Goal: Task Accomplishment & Management: Use online tool/utility

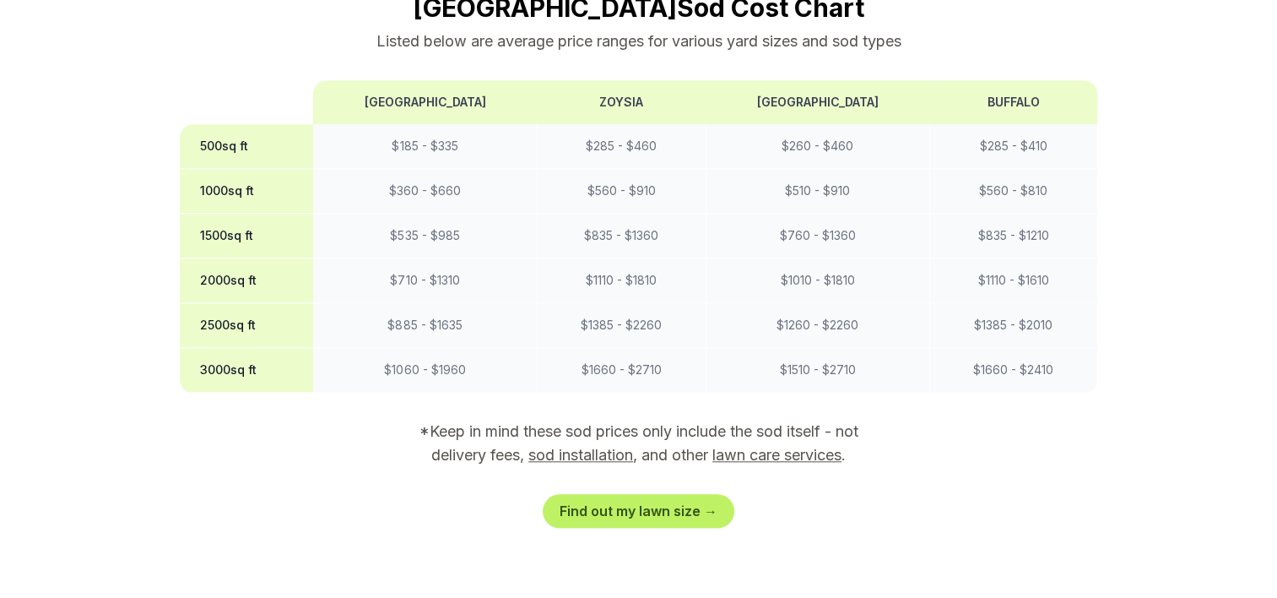
scroll to position [1604, 0]
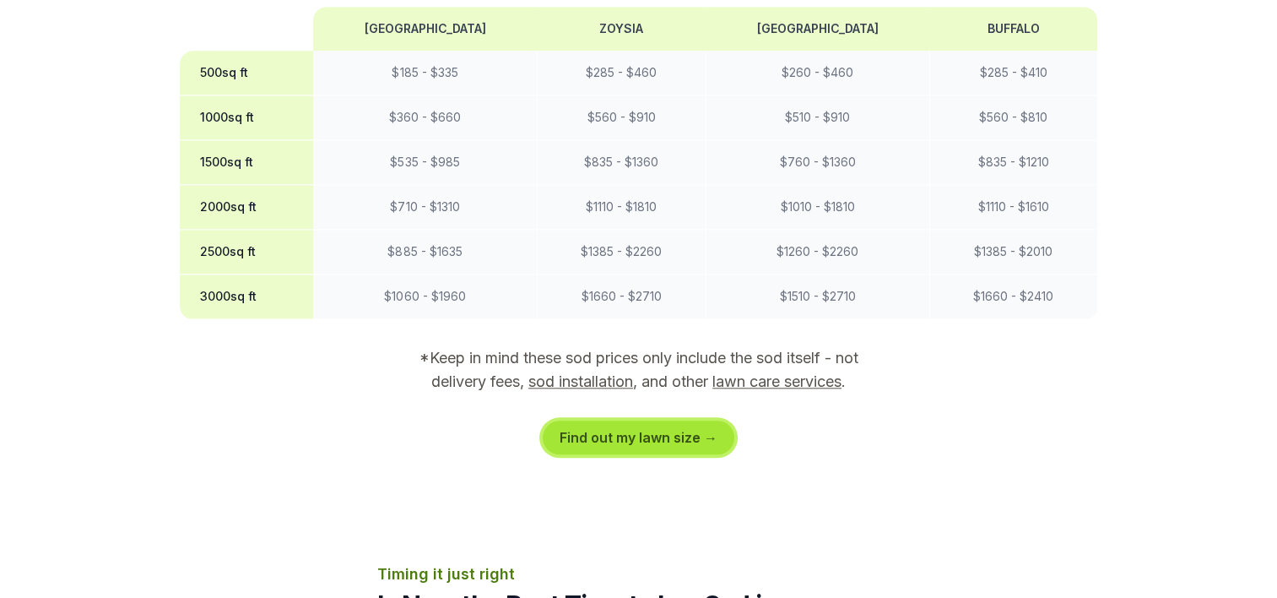
click at [656, 420] on link "Find out my lawn size →" at bounding box center [639, 437] width 192 height 34
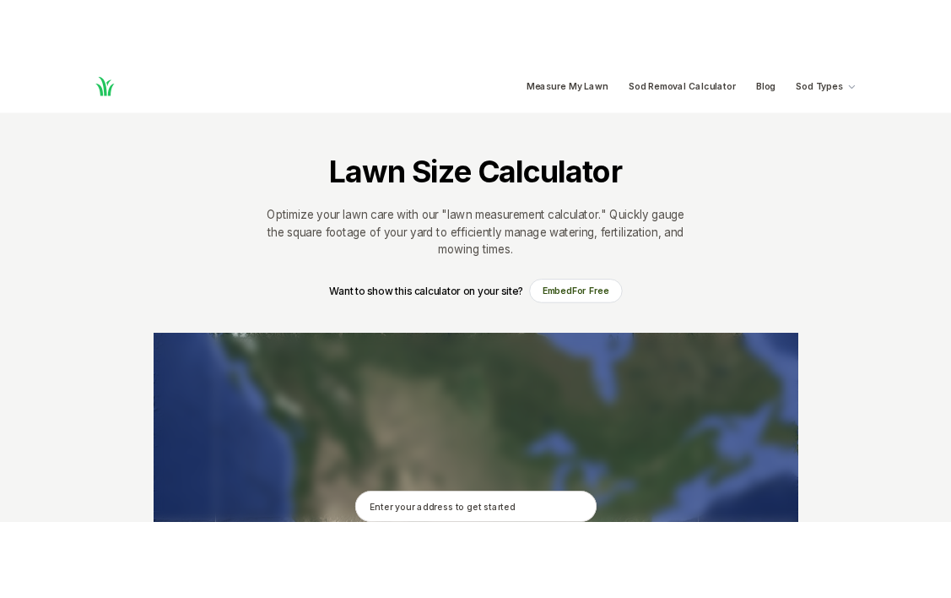
scroll to position [274, 0]
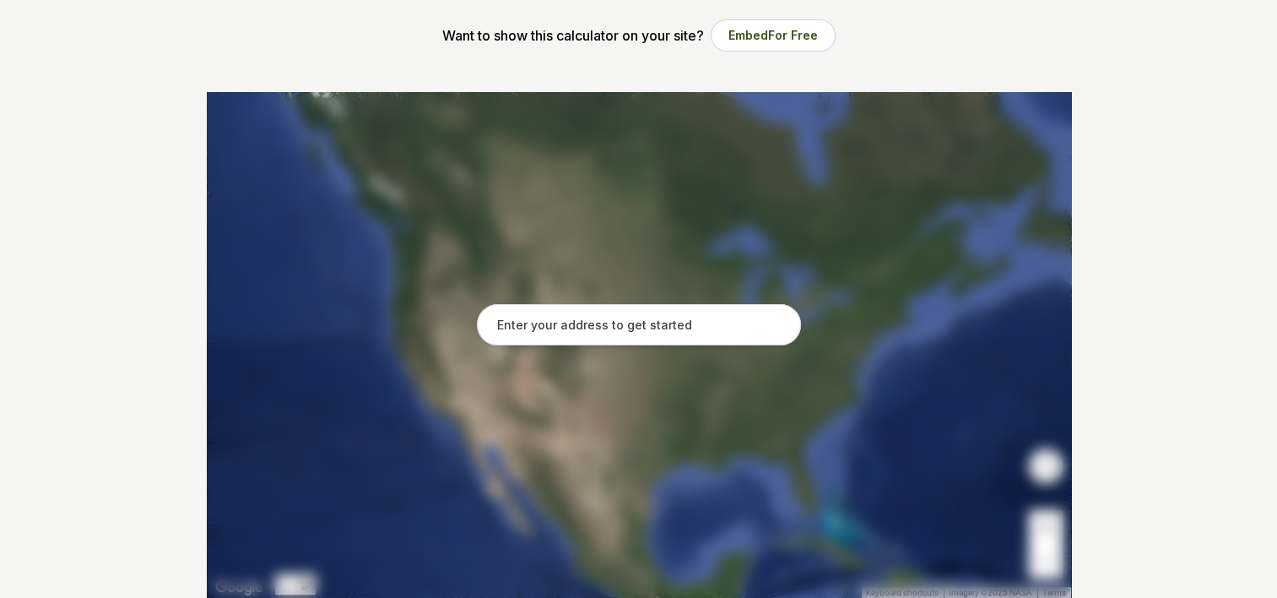
click at [651, 334] on input "text" at bounding box center [639, 325] width 324 height 42
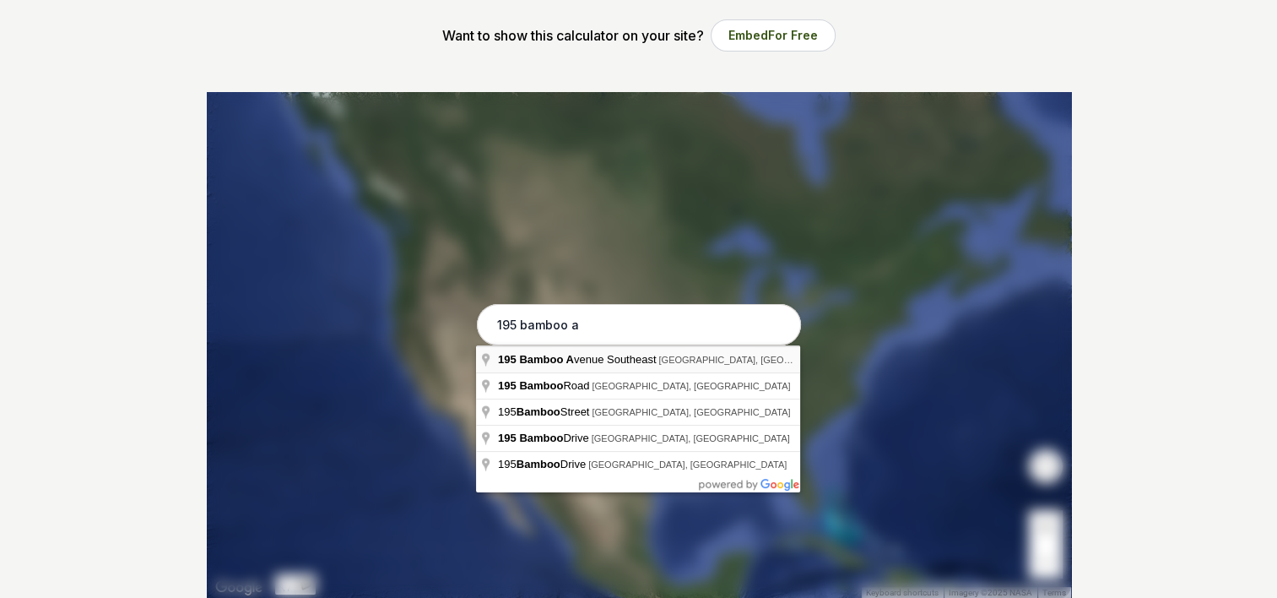
type input "[STREET_ADDRESS]"
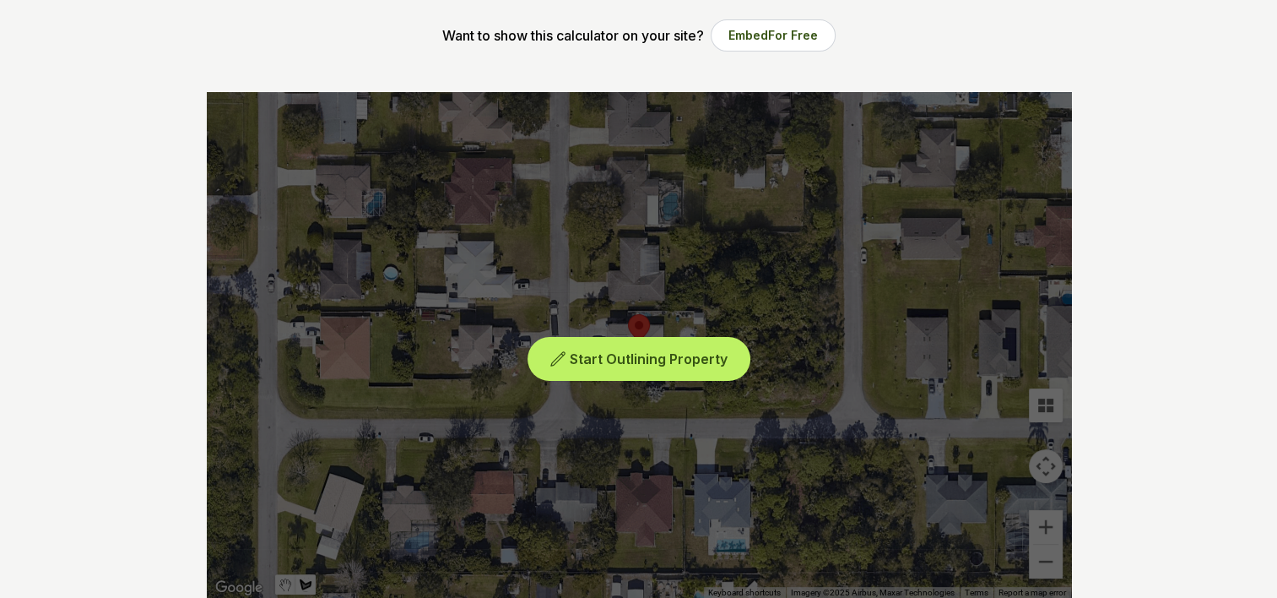
drag, startPoint x: 639, startPoint y: 351, endPoint x: 629, endPoint y: 380, distance: 30.4
click at [629, 380] on div "Start Outlining Property" at bounding box center [639, 345] width 864 height 507
click at [675, 348] on button "Start Outlining Property" at bounding box center [639, 359] width 216 height 38
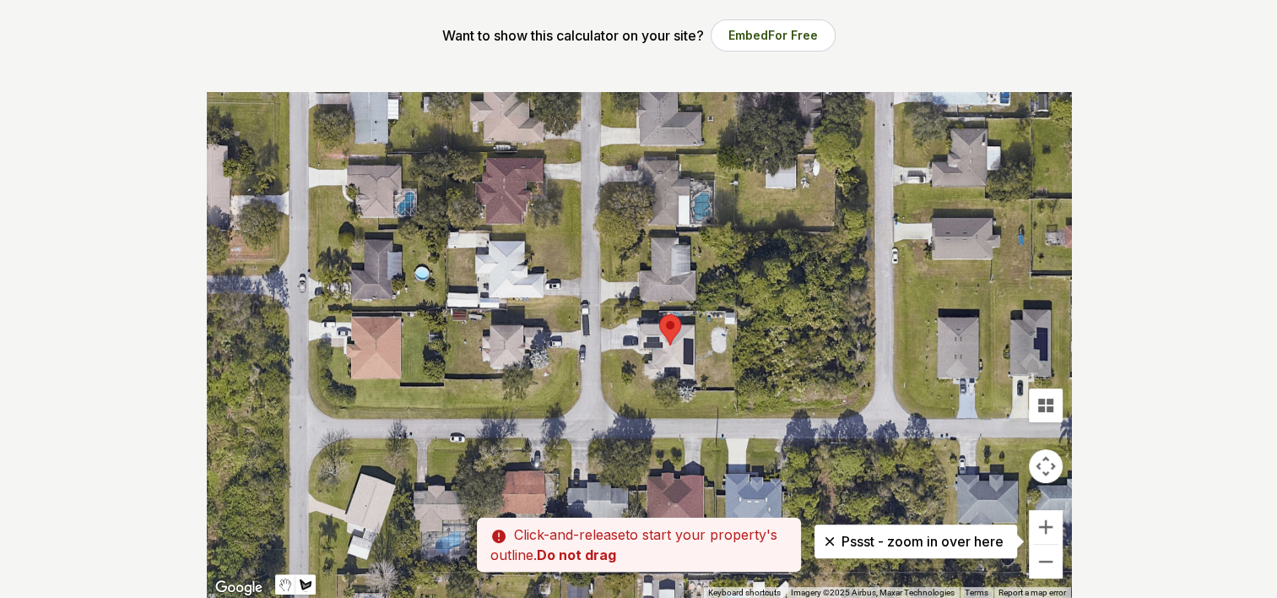
drag, startPoint x: 576, startPoint y: 309, endPoint x: 609, endPoint y: 309, distance: 33.8
click at [609, 309] on div at bounding box center [639, 345] width 864 height 507
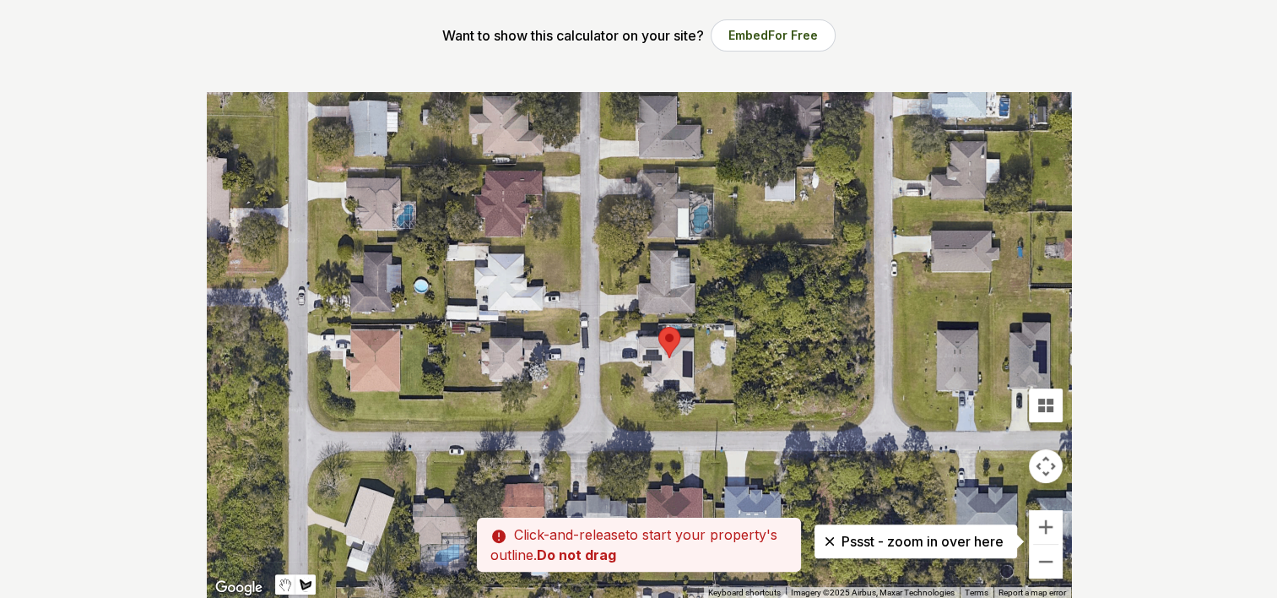
drag, startPoint x: 604, startPoint y: 311, endPoint x: 604, endPoint y: 326, distance: 15.2
click at [604, 326] on div at bounding box center [639, 345] width 864 height 507
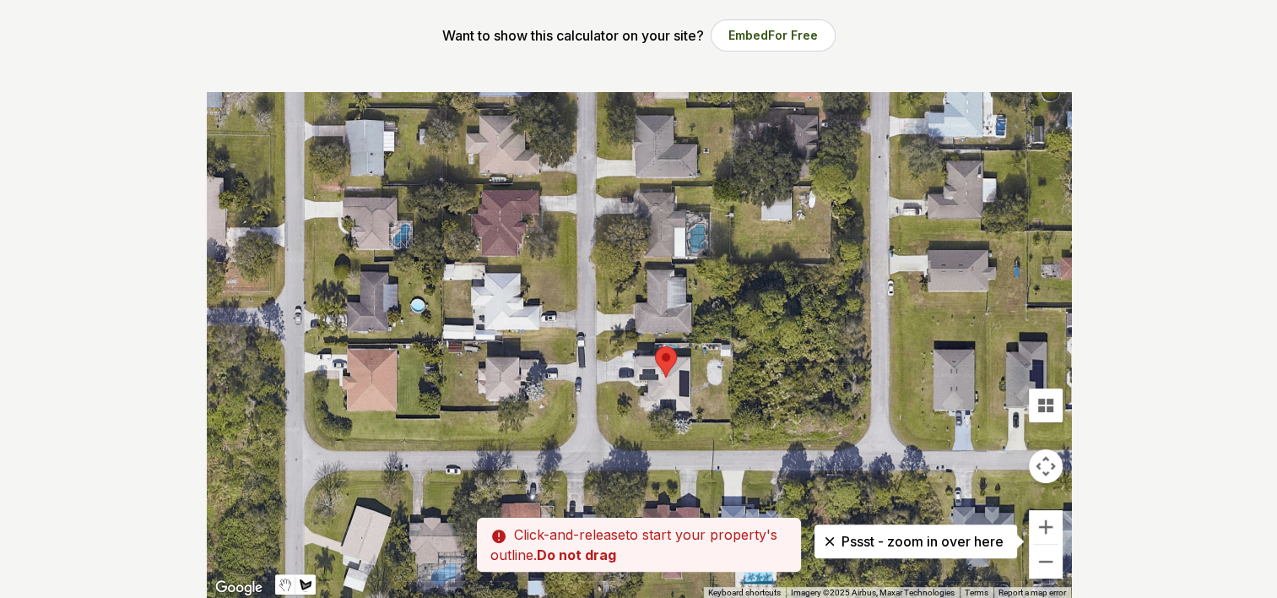
drag, startPoint x: 630, startPoint y: 324, endPoint x: 626, endPoint y: 345, distance: 21.4
click at [626, 345] on div at bounding box center [639, 345] width 864 height 507
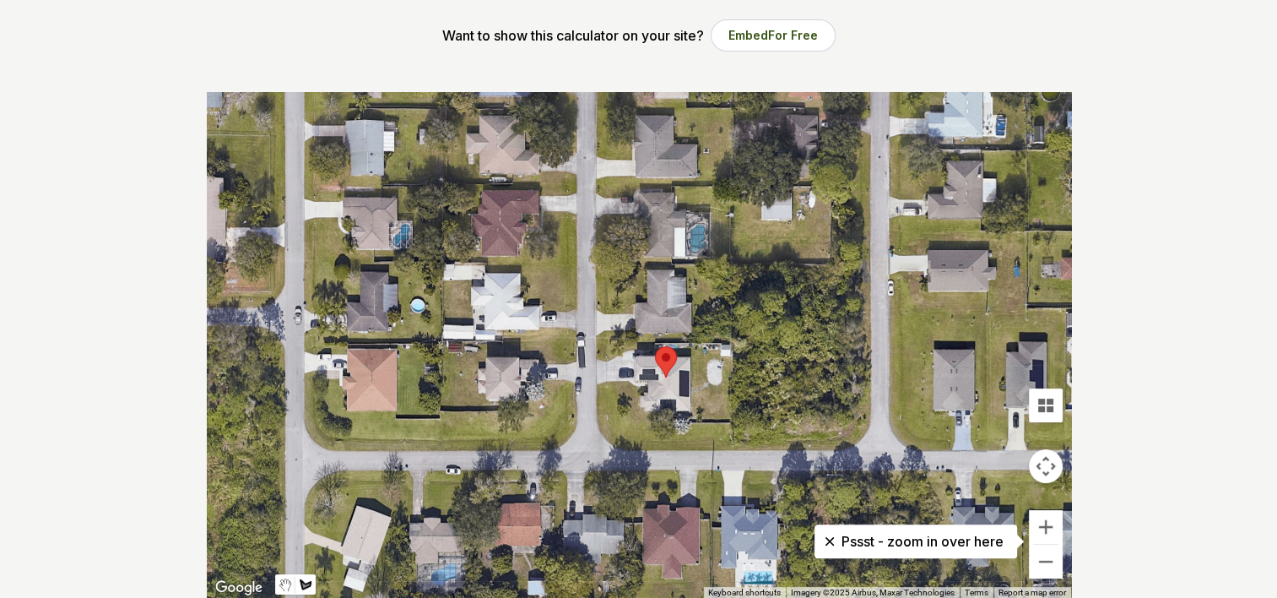
click at [601, 340] on div at bounding box center [639, 345] width 864 height 507
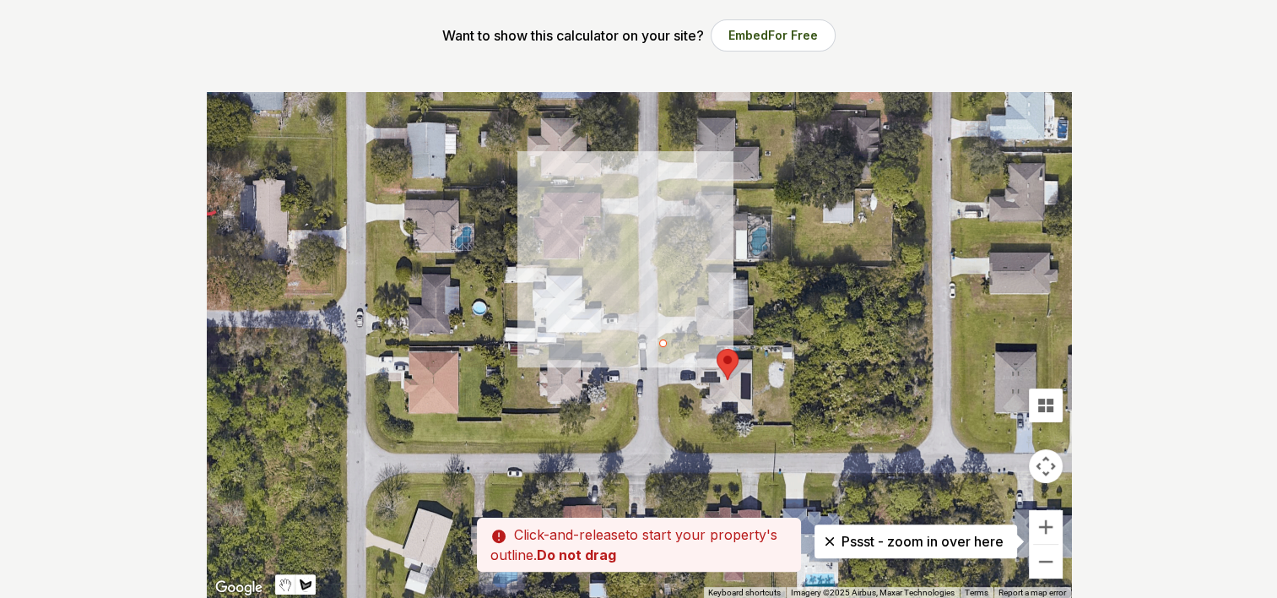
drag, startPoint x: 601, startPoint y: 338, endPoint x: 665, endPoint y: 340, distance: 64.2
click at [665, 340] on div at bounding box center [639, 345] width 864 height 507
click at [662, 342] on div at bounding box center [639, 345] width 864 height 507
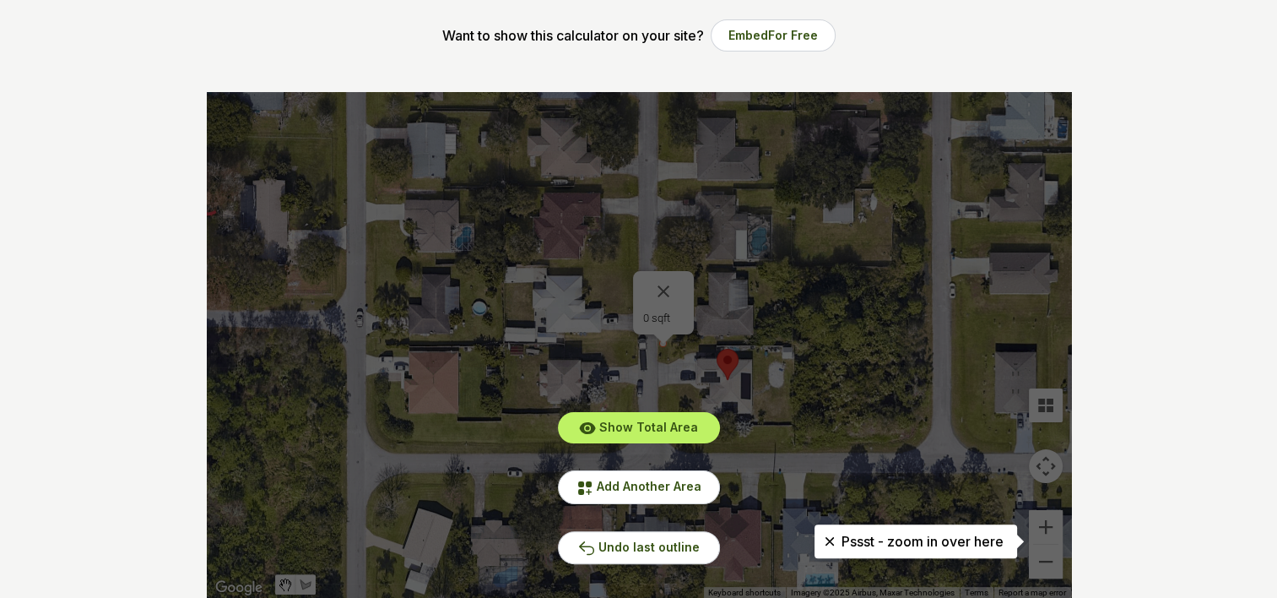
click at [663, 290] on div "Show Total Area Add Another Area Undo last outline" at bounding box center [639, 345] width 864 height 507
click at [642, 539] on span "Undo last outline" at bounding box center [649, 546] width 101 height 14
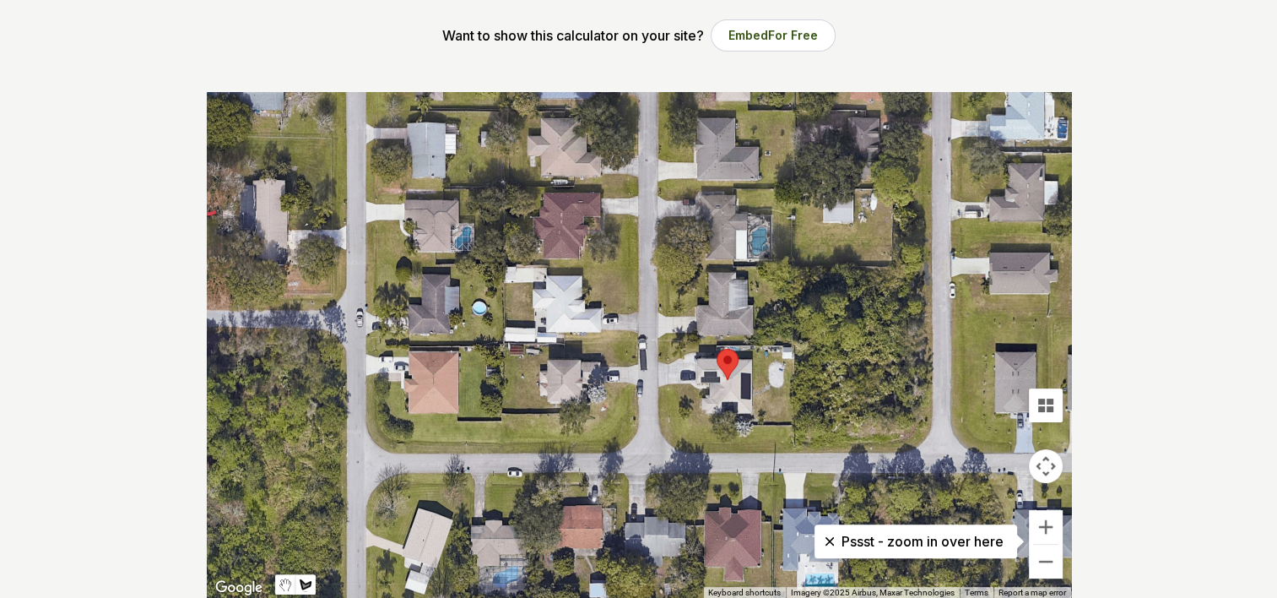
click at [716, 344] on div at bounding box center [639, 345] width 864 height 507
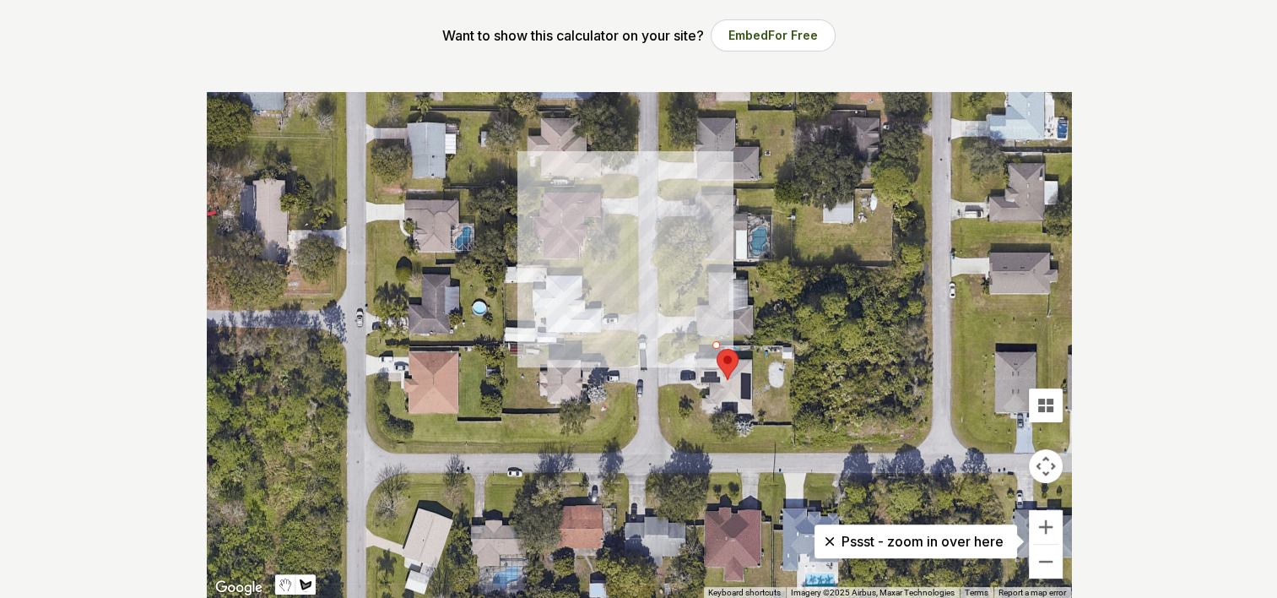
click at [660, 345] on div at bounding box center [639, 345] width 864 height 507
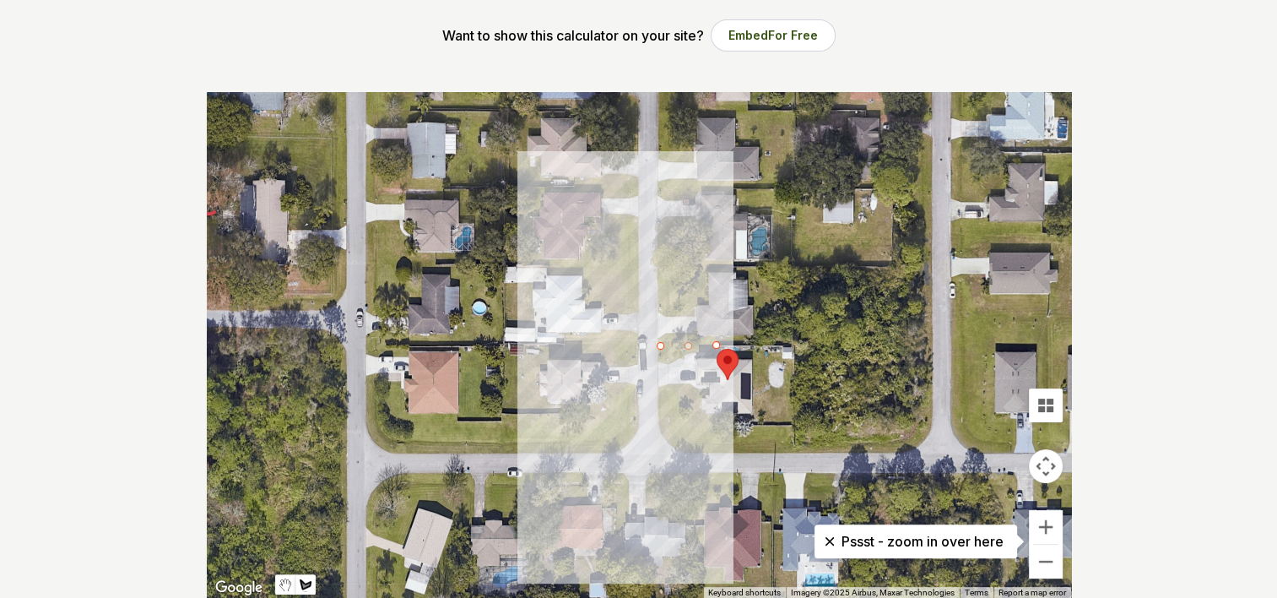
click at [660, 355] on div at bounding box center [639, 345] width 864 height 507
click at [661, 361] on div at bounding box center [639, 345] width 864 height 507
click at [701, 349] on div at bounding box center [639, 345] width 864 height 507
click at [701, 346] on div at bounding box center [639, 345] width 864 height 507
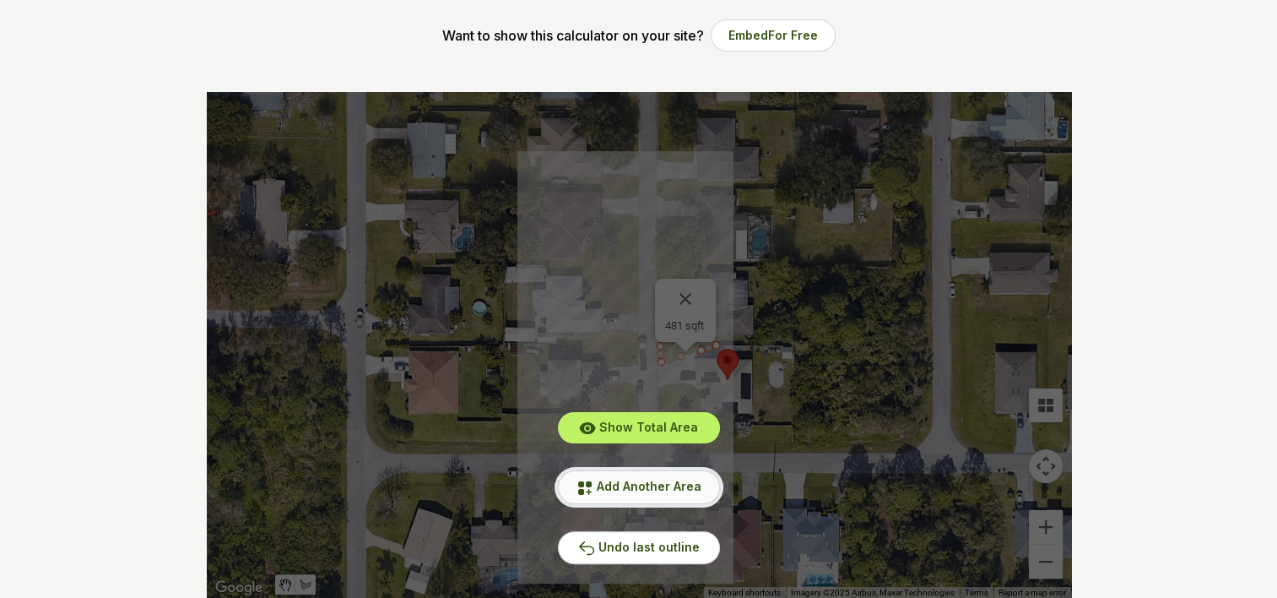
click at [662, 488] on span "Add Another Area" at bounding box center [649, 486] width 105 height 14
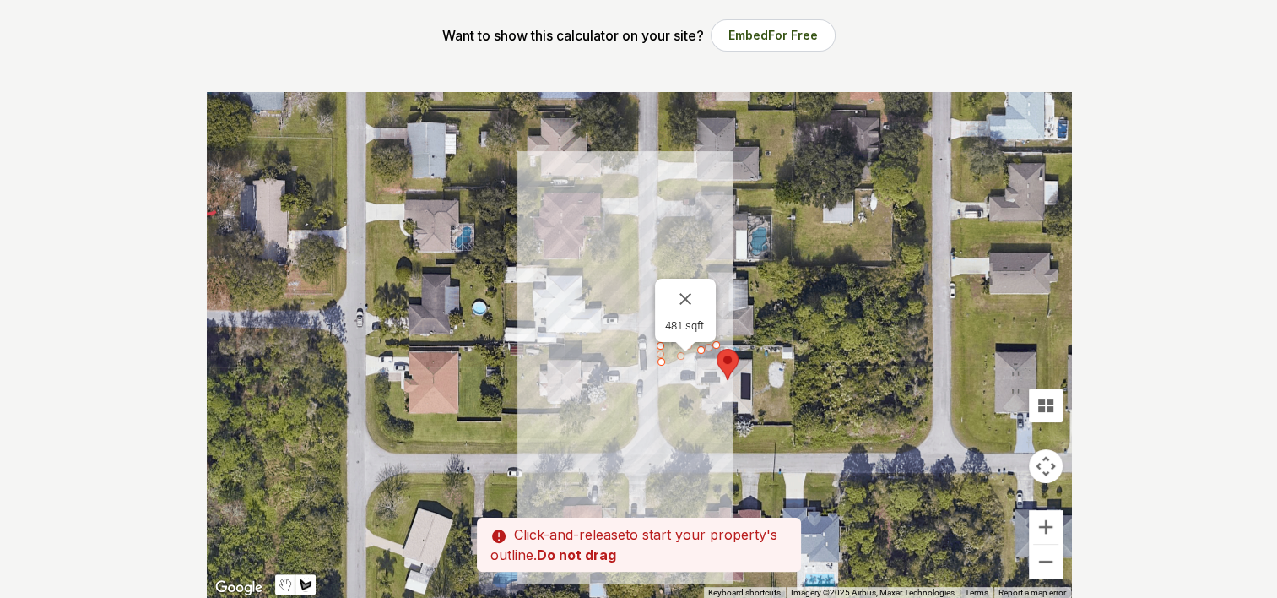
drag, startPoint x: 722, startPoint y: 344, endPoint x: 774, endPoint y: 344, distance: 52.3
click at [774, 344] on div at bounding box center [639, 345] width 864 height 507
click at [722, 348] on div at bounding box center [639, 345] width 864 height 507
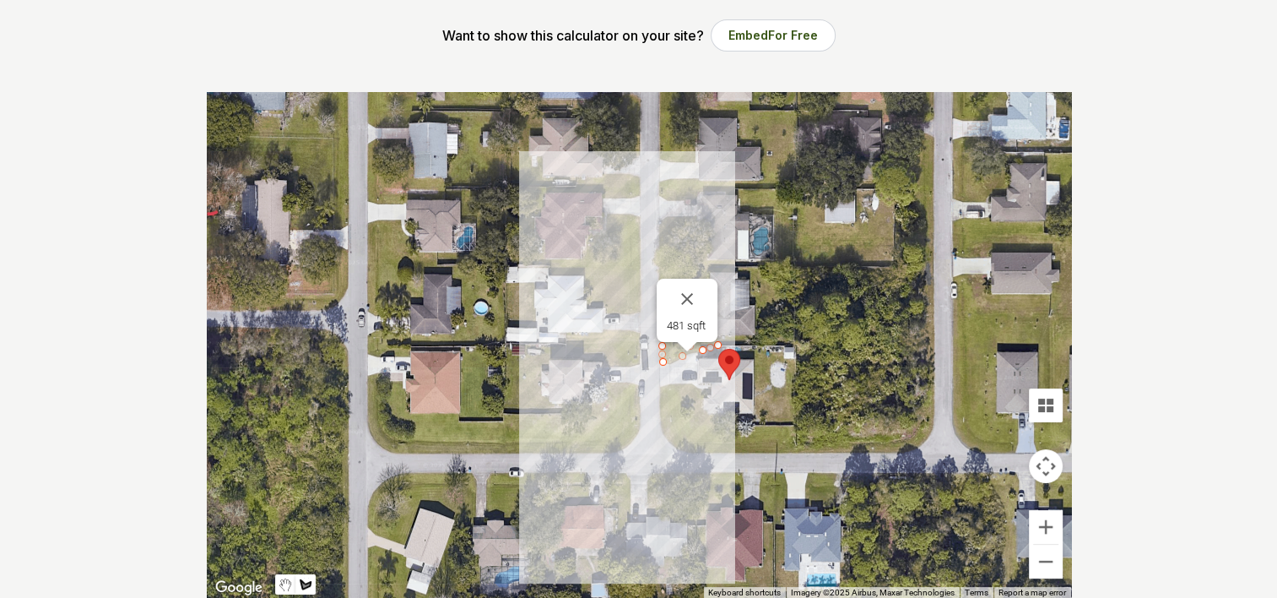
click at [756, 418] on div at bounding box center [639, 345] width 864 height 507
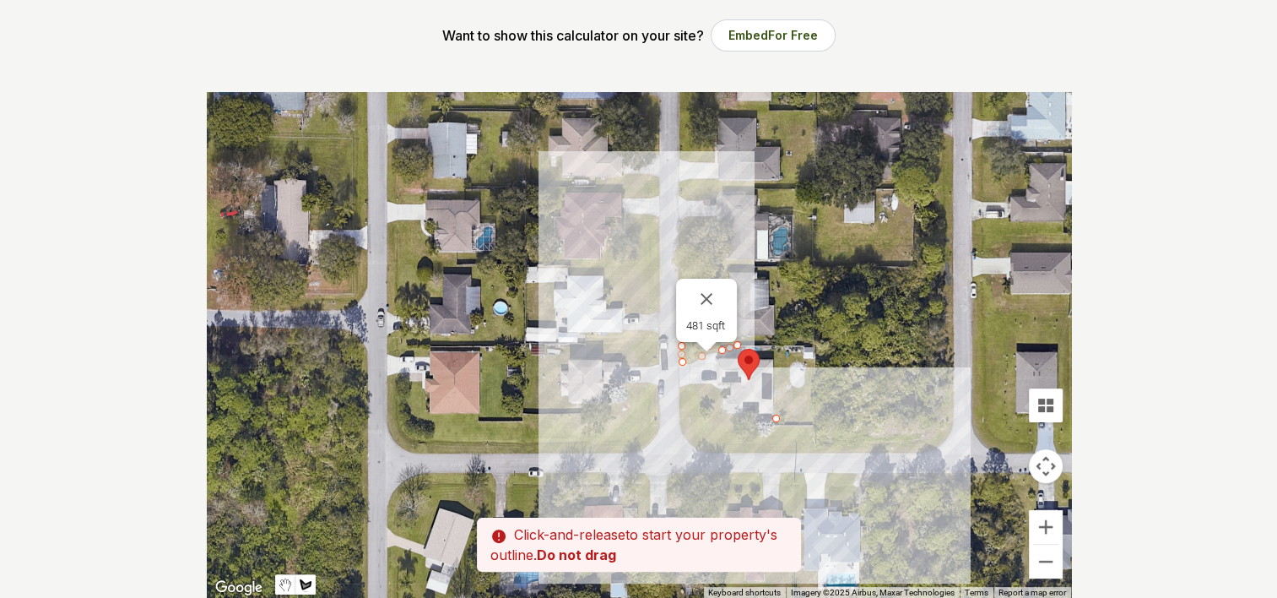
drag, startPoint x: 756, startPoint y: 416, endPoint x: 777, endPoint y: 416, distance: 21.1
click at [777, 416] on div at bounding box center [639, 345] width 864 height 507
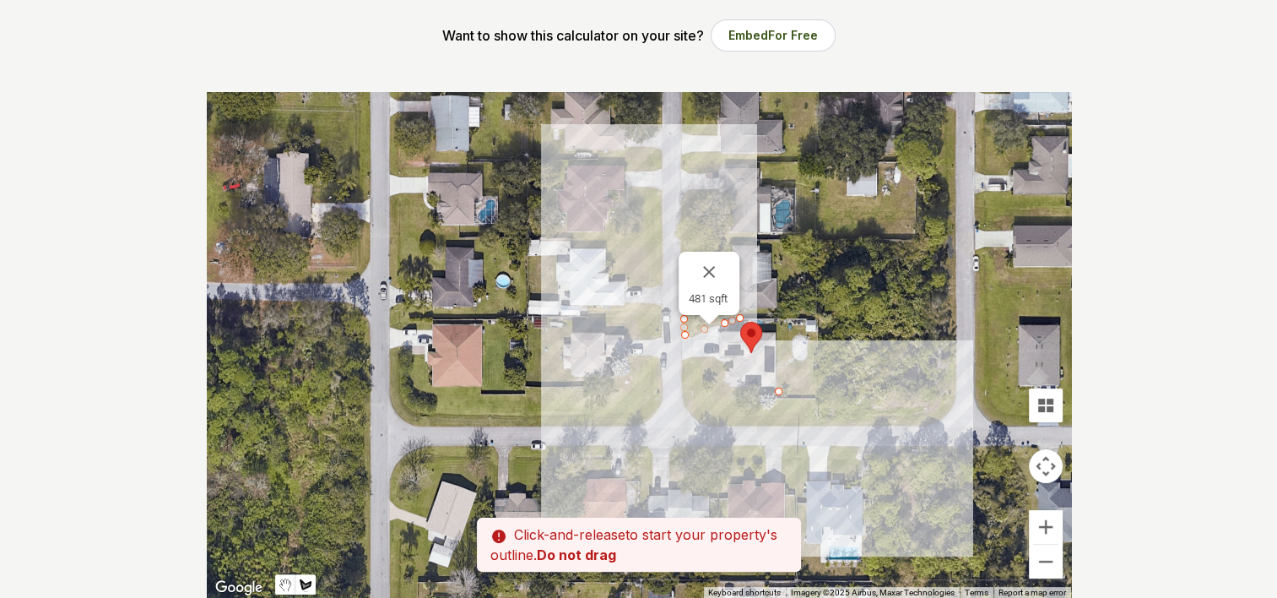
drag, startPoint x: 774, startPoint y: 417, endPoint x: 777, endPoint y: 385, distance: 32.2
click at [777, 385] on div at bounding box center [639, 345] width 864 height 507
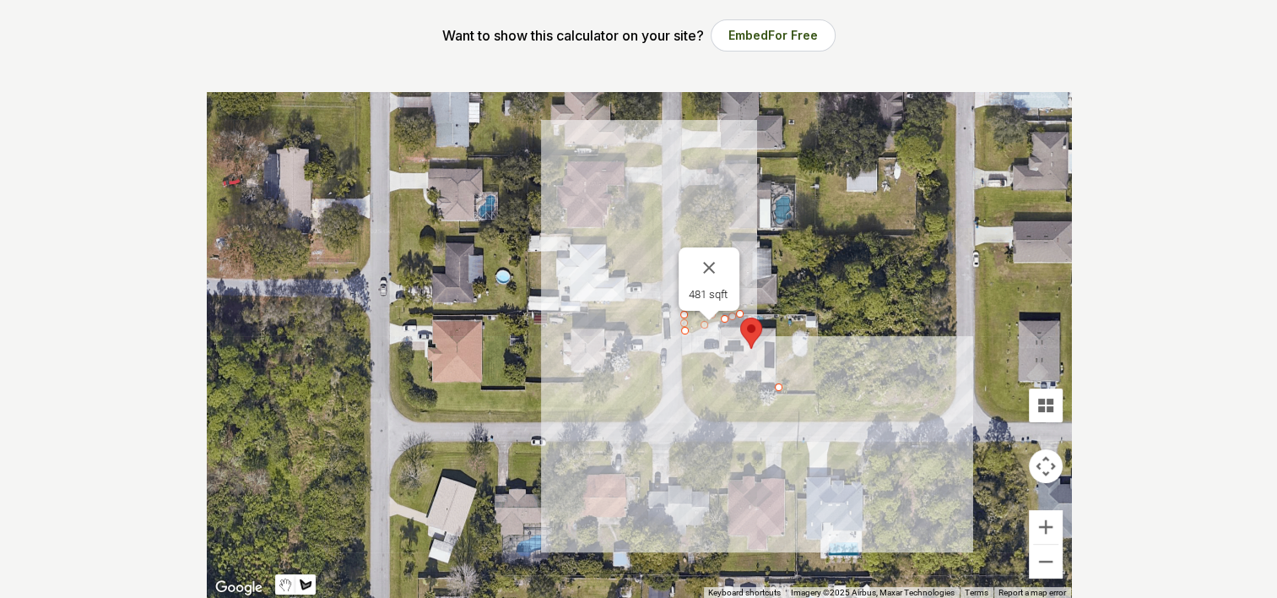
click at [821, 389] on div at bounding box center [639, 345] width 864 height 507
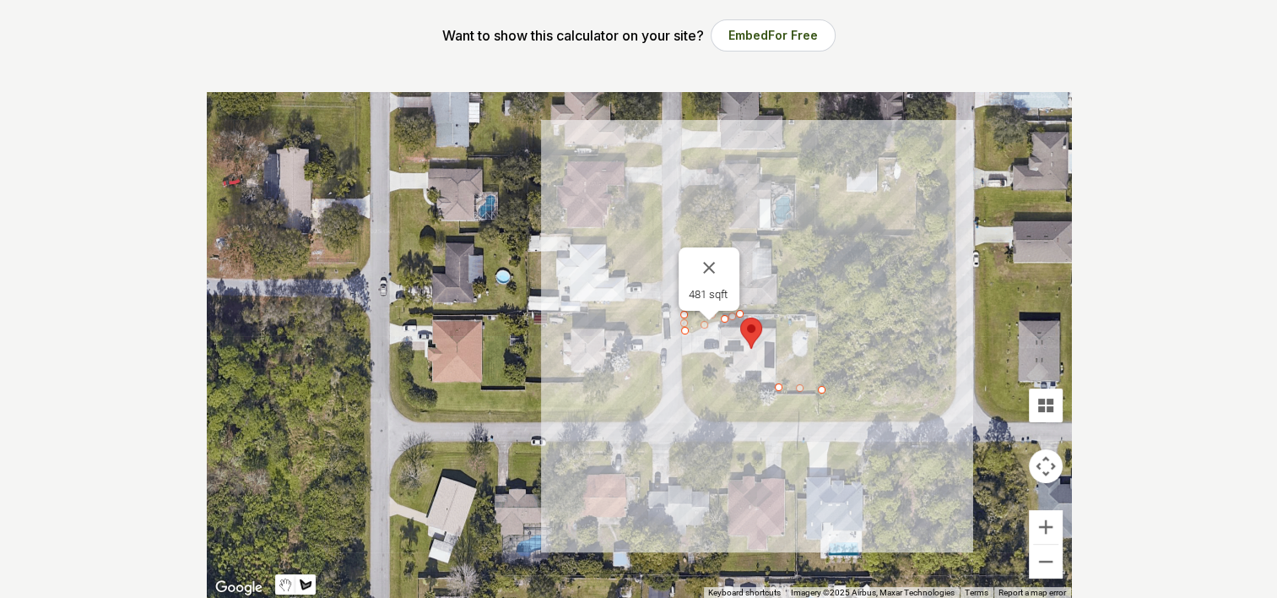
click at [817, 327] on div at bounding box center [639, 345] width 864 height 507
click at [808, 326] on div at bounding box center [639, 345] width 864 height 507
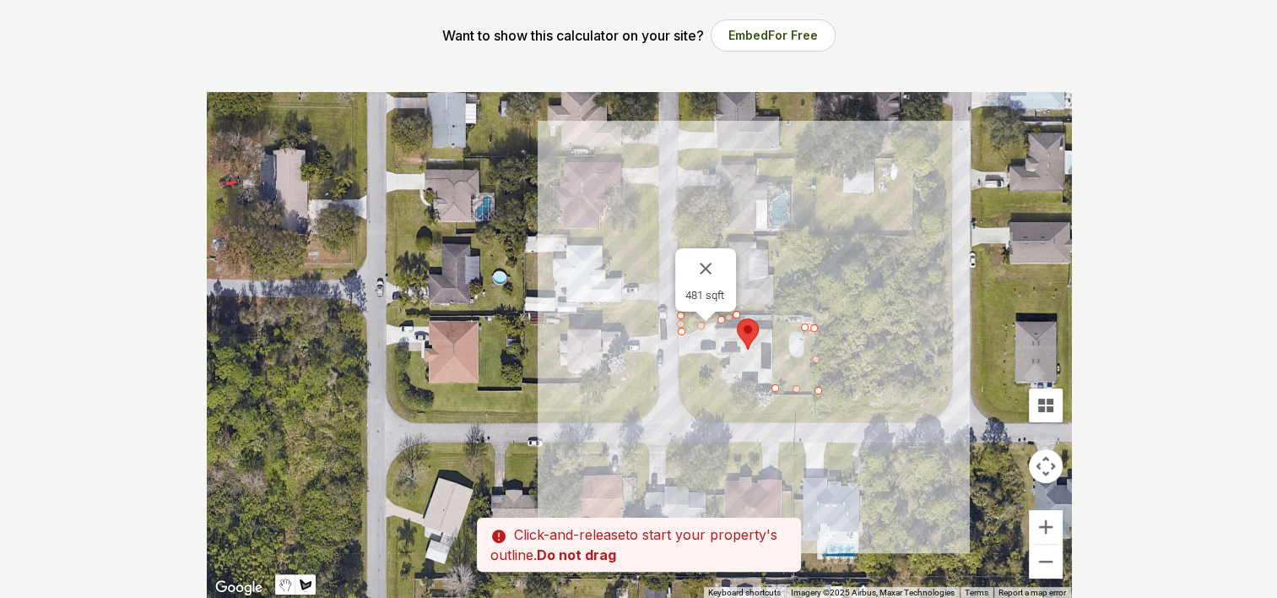
click at [797, 328] on div at bounding box center [639, 345] width 864 height 507
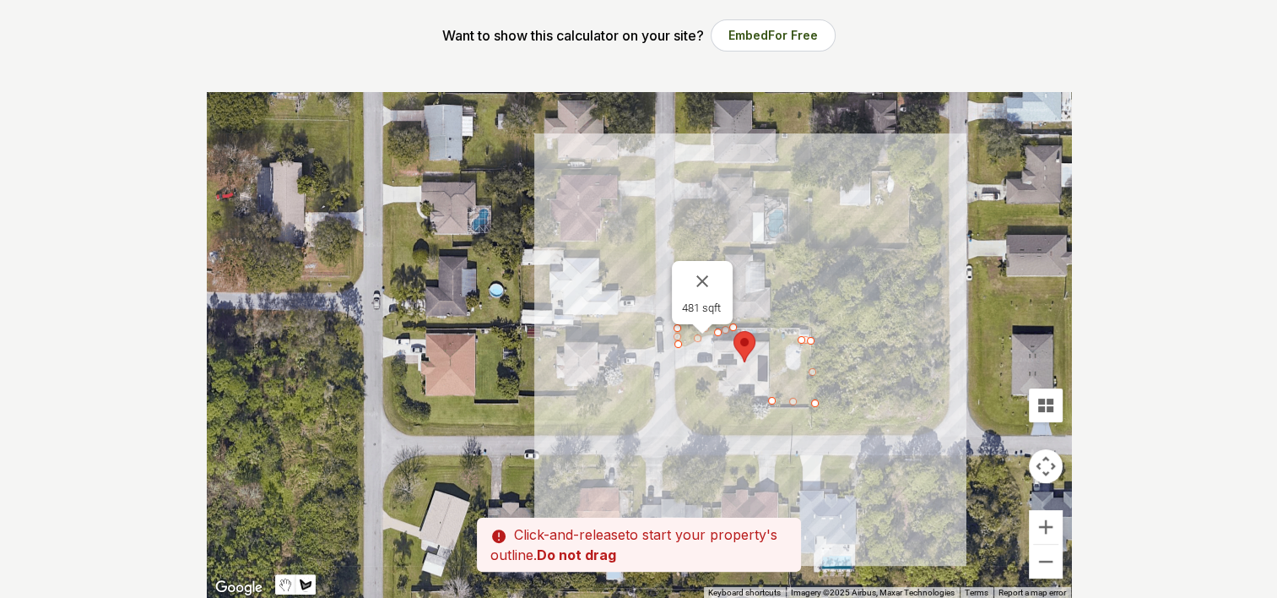
drag, startPoint x: 800, startPoint y: 329, endPoint x: 799, endPoint y: 349, distance: 20.3
click at [799, 349] on div at bounding box center [639, 345] width 864 height 507
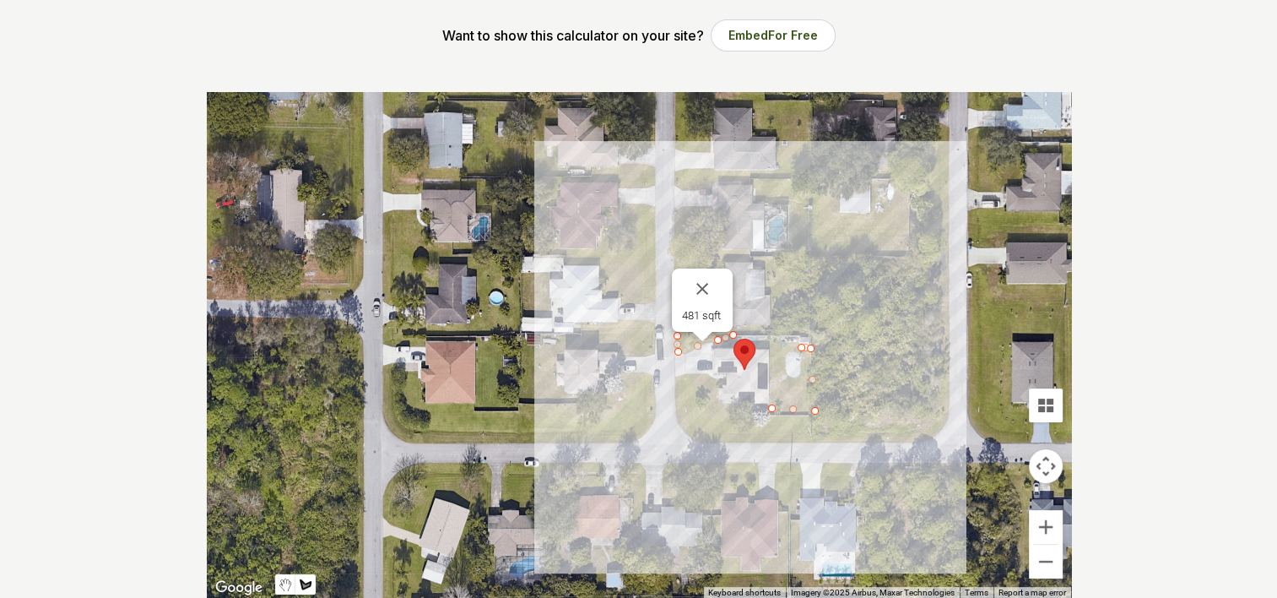
click at [803, 400] on div at bounding box center [639, 345] width 864 height 507
click at [766, 400] on div at bounding box center [639, 345] width 864 height 507
click at [762, 397] on div at bounding box center [639, 345] width 864 height 507
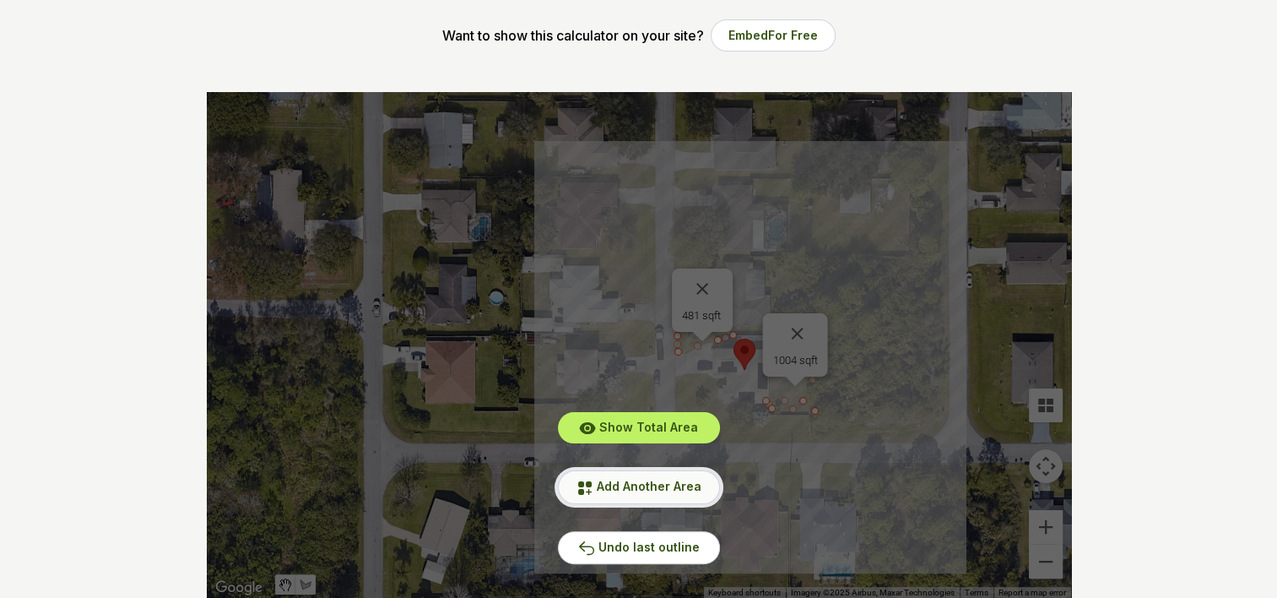
click at [634, 479] on span "Add Another Area" at bounding box center [649, 486] width 105 height 14
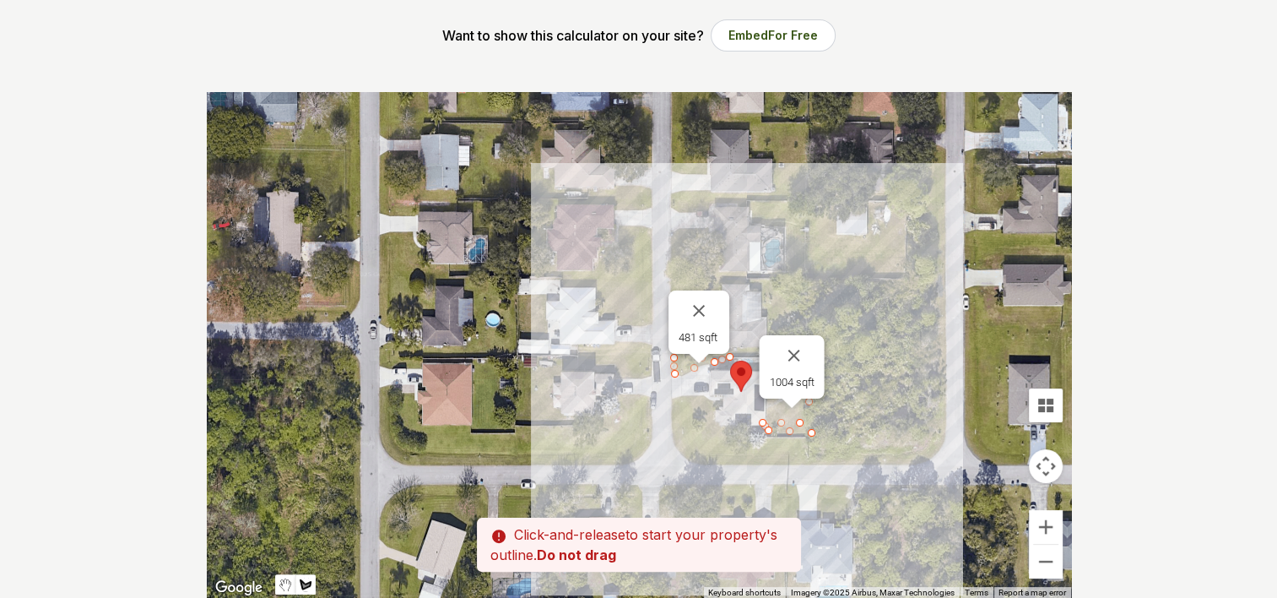
drag, startPoint x: 677, startPoint y: 376, endPoint x: 672, endPoint y: 398, distance: 22.5
click at [672, 398] on div at bounding box center [639, 345] width 864 height 507
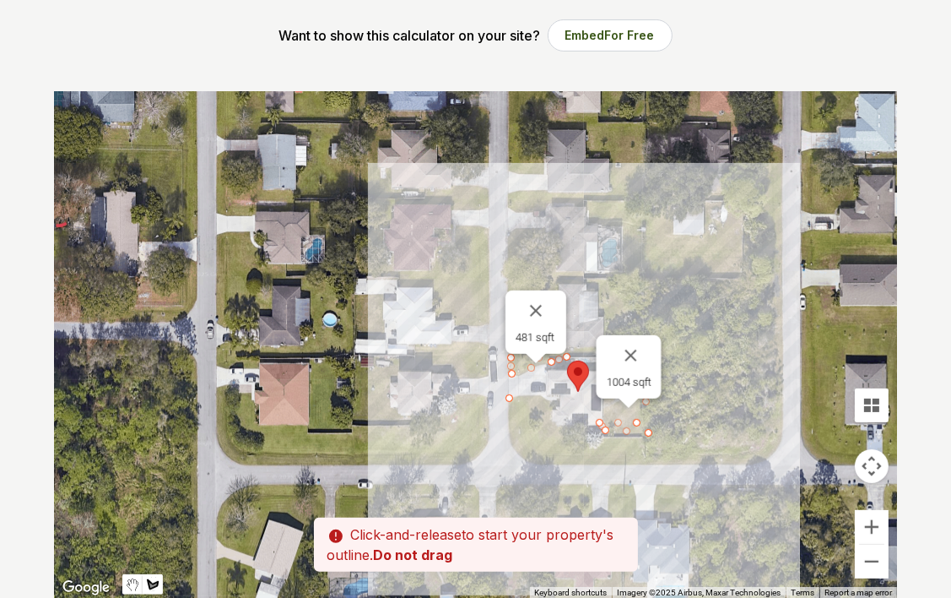
click at [540, 395] on div at bounding box center [476, 345] width 843 height 507
click at [549, 414] on div at bounding box center [476, 345] width 843 height 507
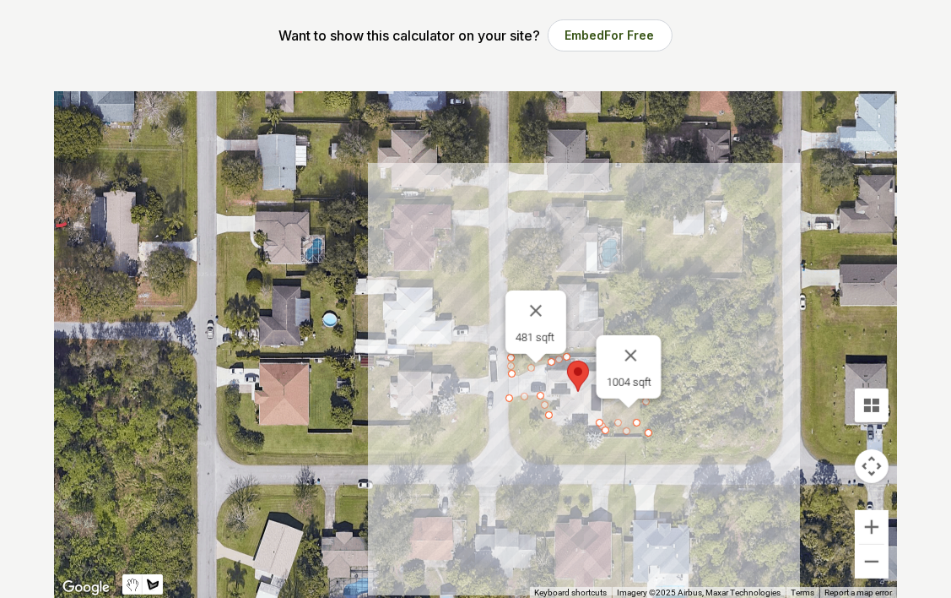
click at [555, 430] on div at bounding box center [476, 345] width 843 height 507
click at [598, 425] on div at bounding box center [476, 345] width 843 height 507
click at [594, 425] on div at bounding box center [476, 345] width 843 height 507
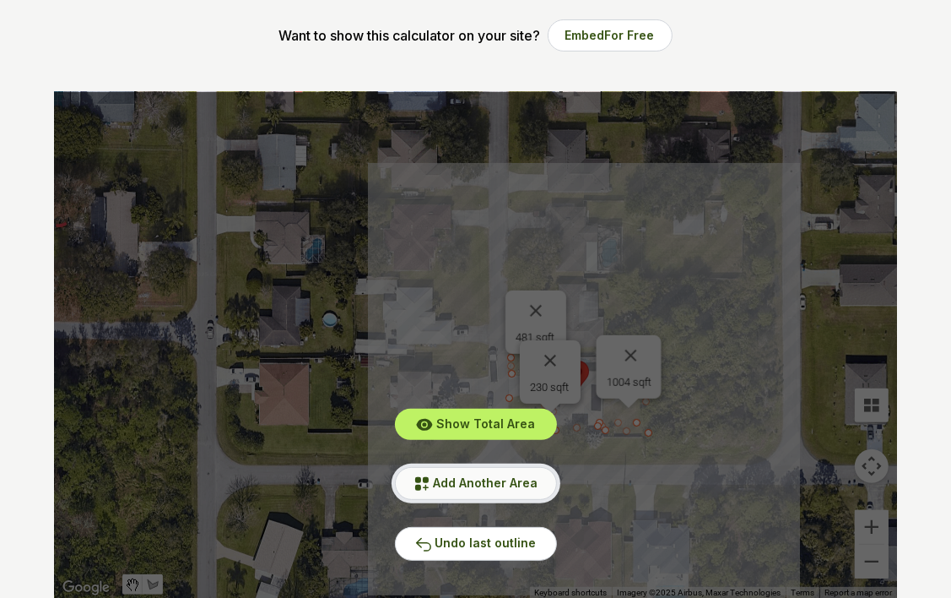
click at [466, 483] on span "Add Another Area" at bounding box center [486, 482] width 105 height 14
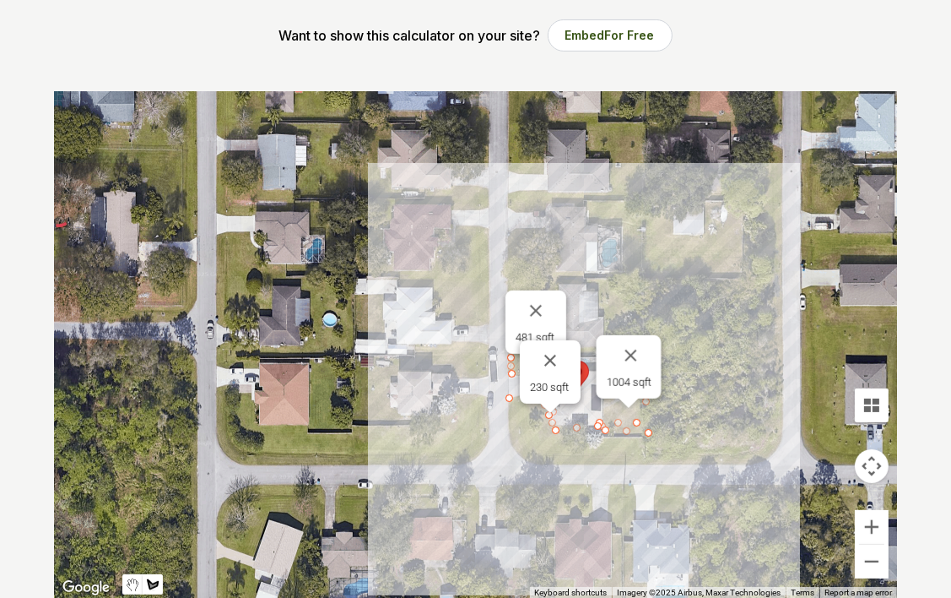
click at [647, 431] on div at bounding box center [476, 345] width 843 height 507
click at [647, 463] on div at bounding box center [476, 345] width 843 height 507
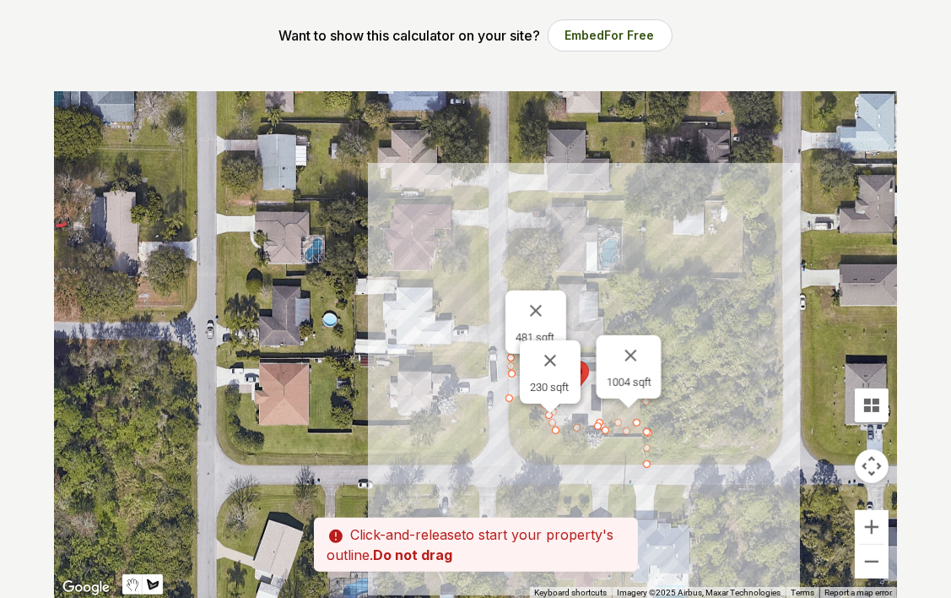
click at [527, 459] on div at bounding box center [476, 345] width 843 height 507
click at [511, 446] on div at bounding box center [476, 345] width 843 height 507
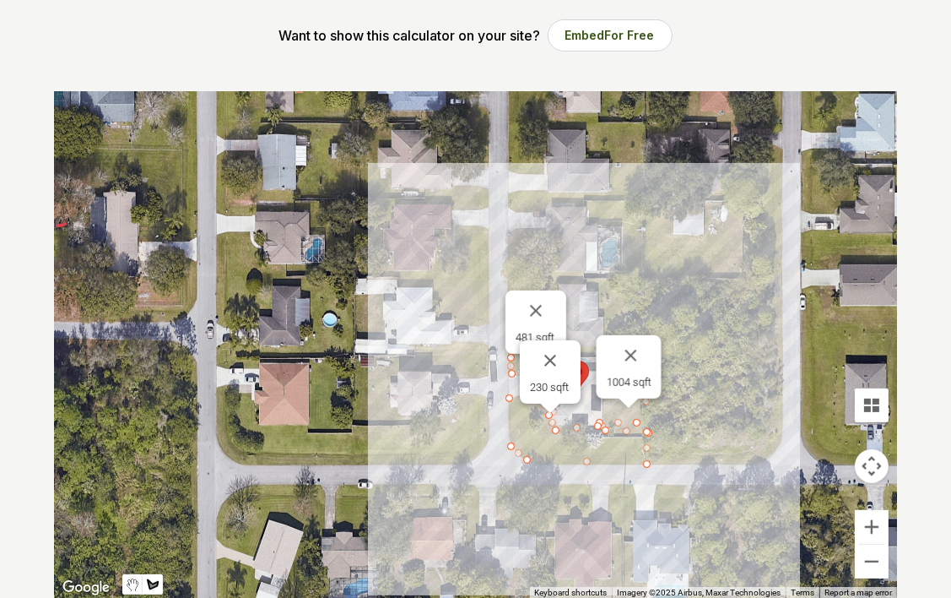
click at [510, 402] on div at bounding box center [476, 345] width 843 height 507
click at [509, 398] on div at bounding box center [476, 345] width 843 height 507
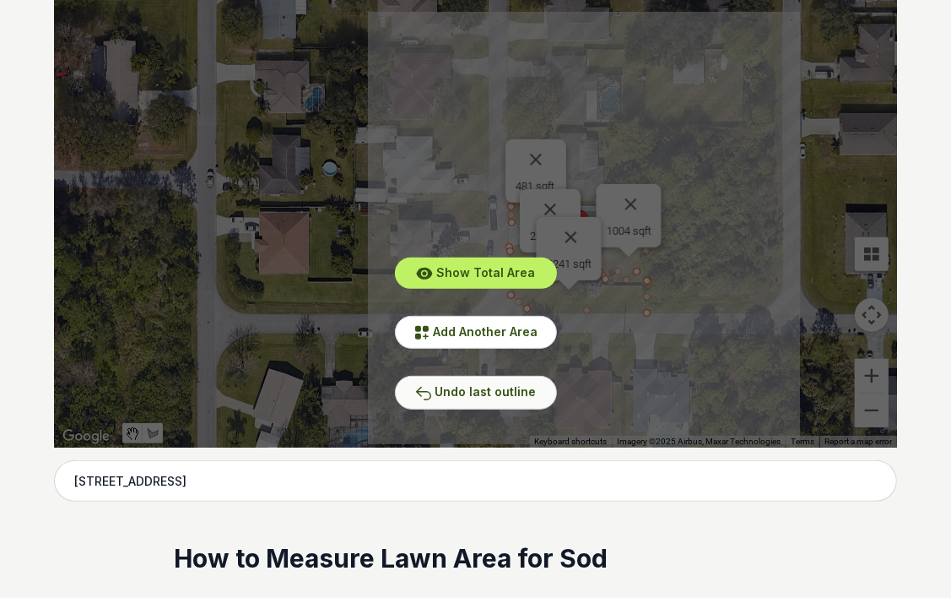
scroll to position [443, 0]
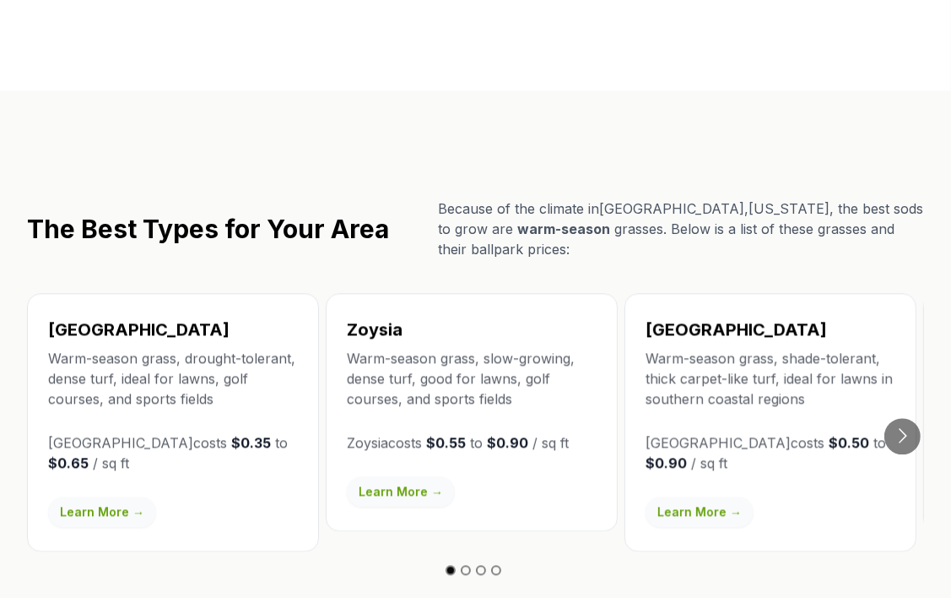
scroll to position [2955, 0]
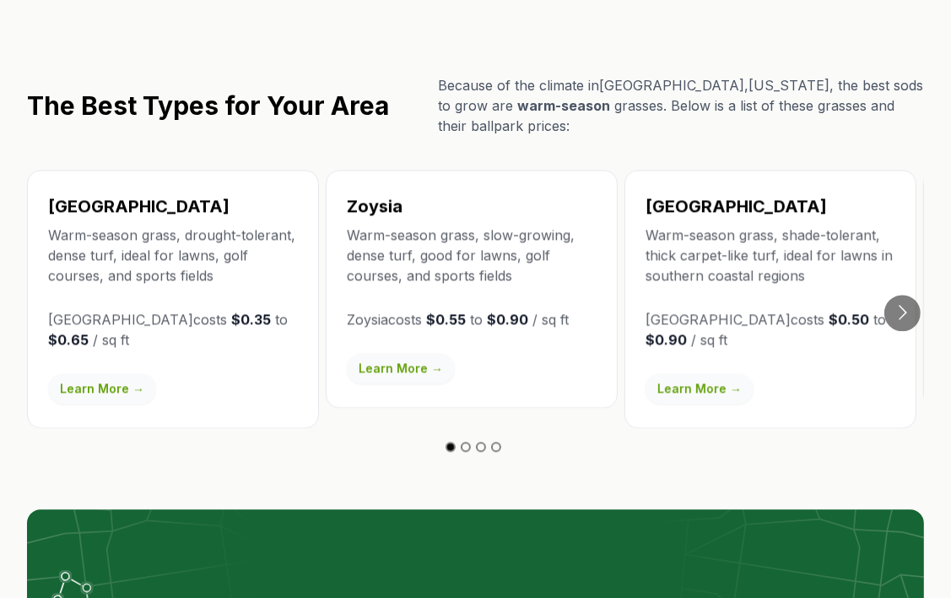
click at [664, 373] on link "Learn More →" at bounding box center [700, 388] width 108 height 30
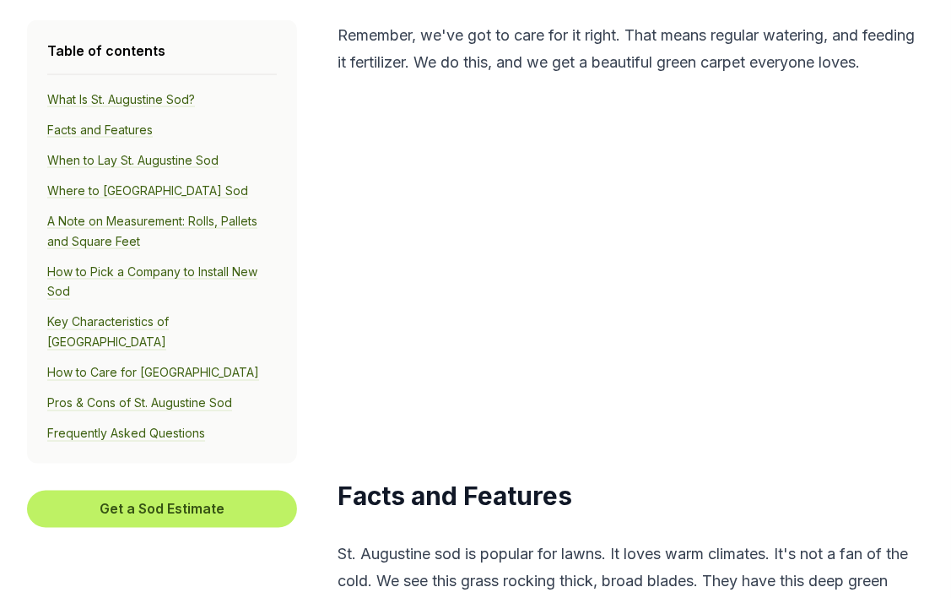
scroll to position [1942, 0]
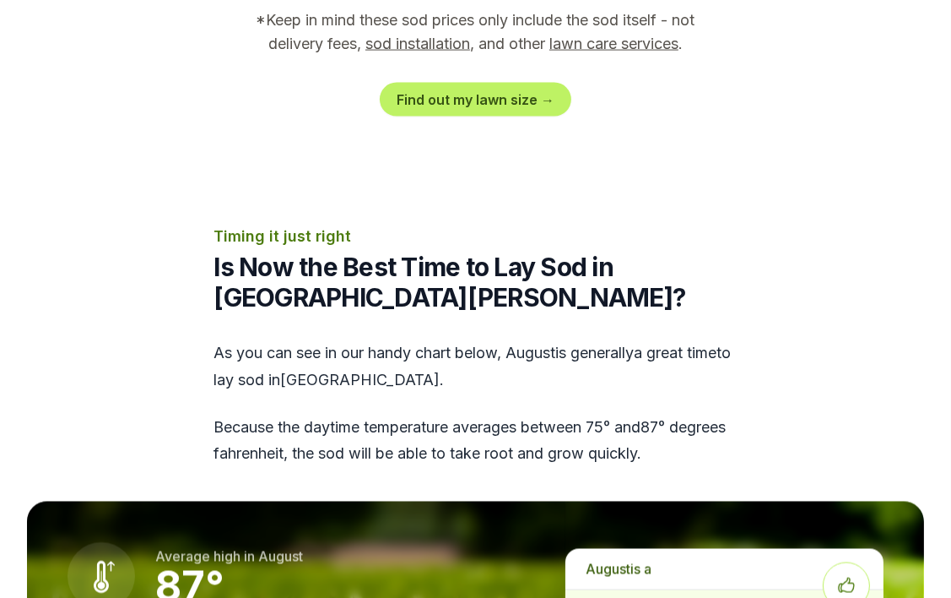
scroll to position [2955, 0]
